Goal: Find specific page/section: Find specific page/section

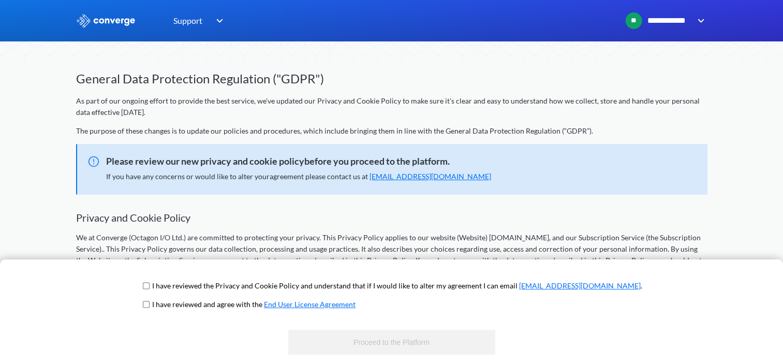
click at [150, 285] on input "checkbox" at bounding box center [146, 286] width 7 height 8
checkbox input "true"
click at [150, 302] on input "checkbox" at bounding box center [146, 304] width 7 height 8
checkbox input "true"
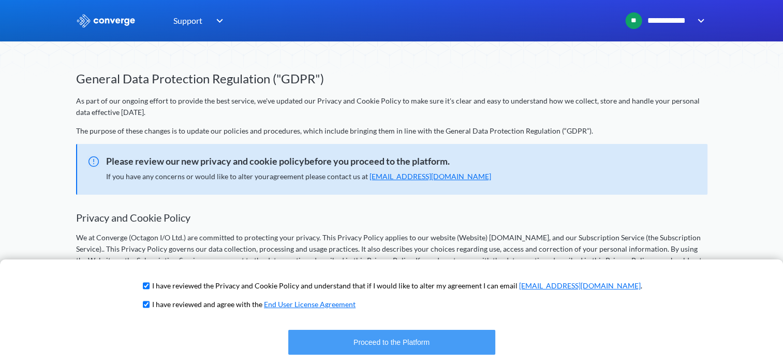
click at [404, 348] on button "Proceed to the Platform" at bounding box center [391, 342] width 207 height 25
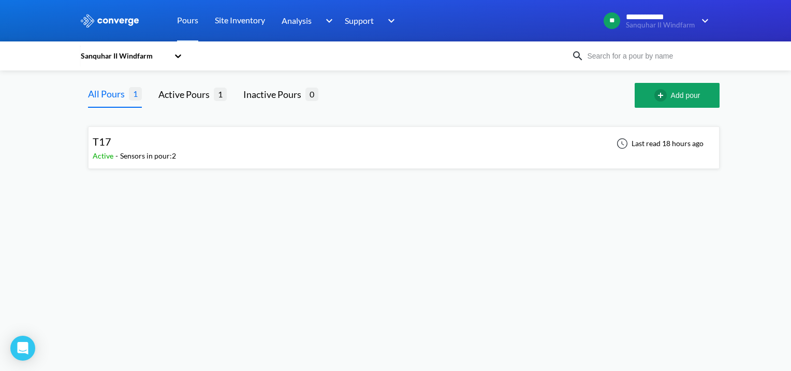
click at [273, 139] on div "T17 Active - Sensors in pour: 2 Last read 18 hours ago" at bounding box center [404, 147] width 622 height 33
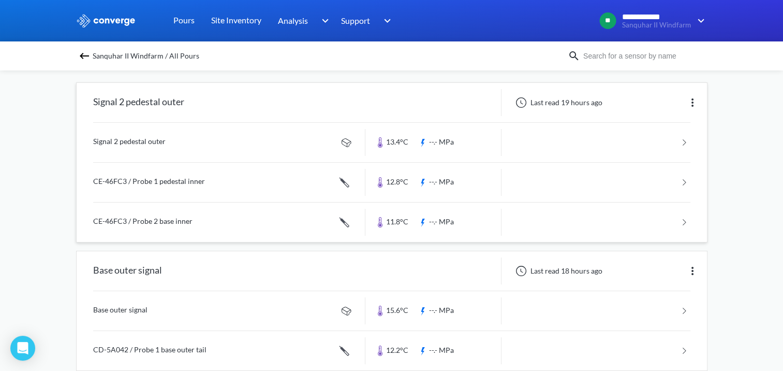
scroll to position [109, 0]
